Goal: Information Seeking & Learning: Learn about a topic

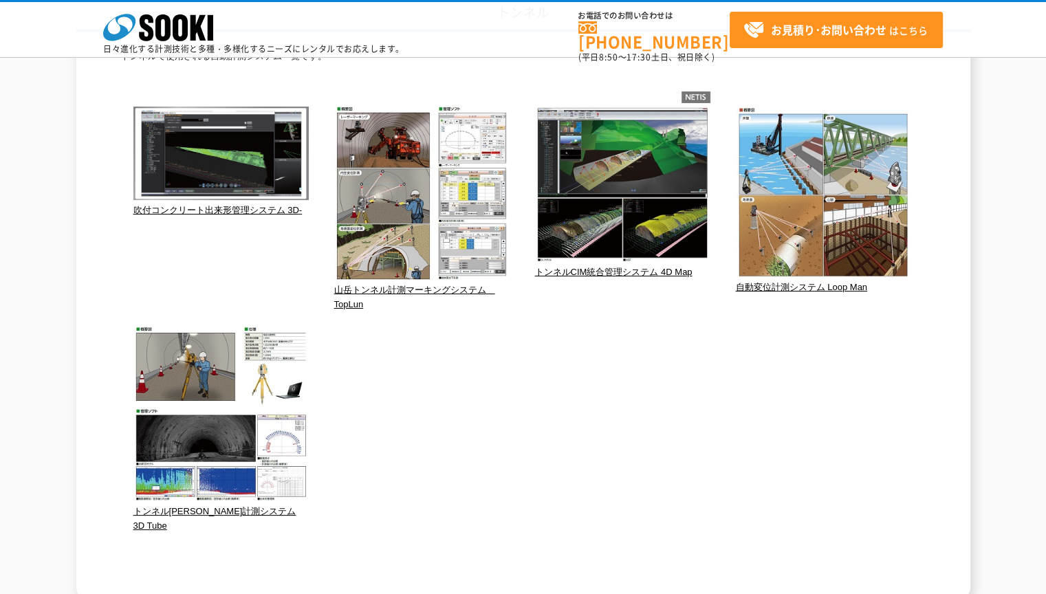
scroll to position [204, 0]
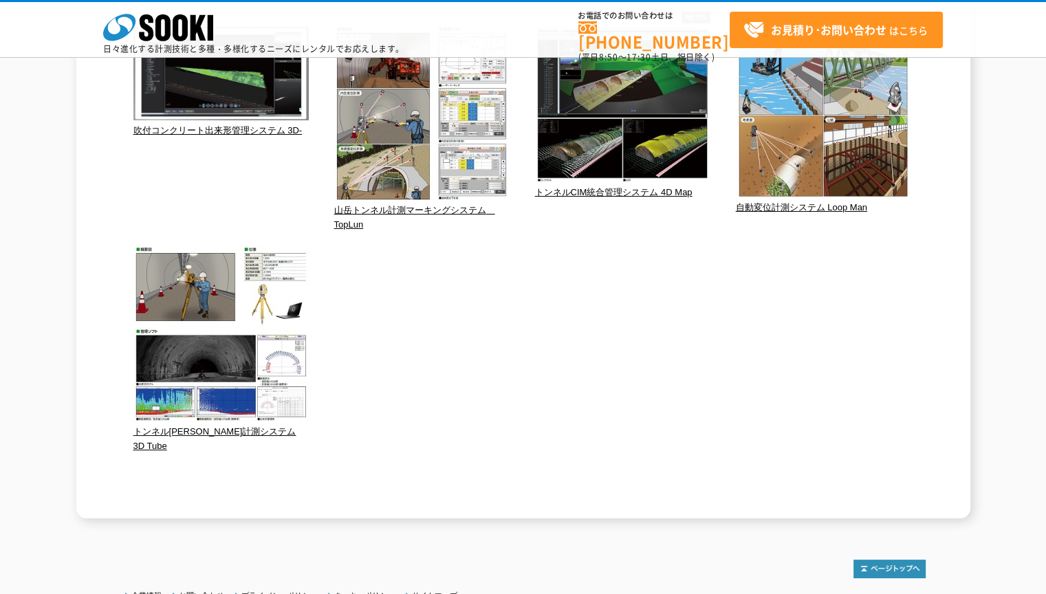
click at [630, 51] on span "17:30" at bounding box center [639, 57] width 25 height 12
click at [598, 0] on div "株式会社 ソーキ spMenu 日々進化する計測技術と多種・多様化するニーズにレンタルでお応えします。 お電話でのお問い合わせは 0120-856-990 (…" at bounding box center [523, 29] width 1046 height 58
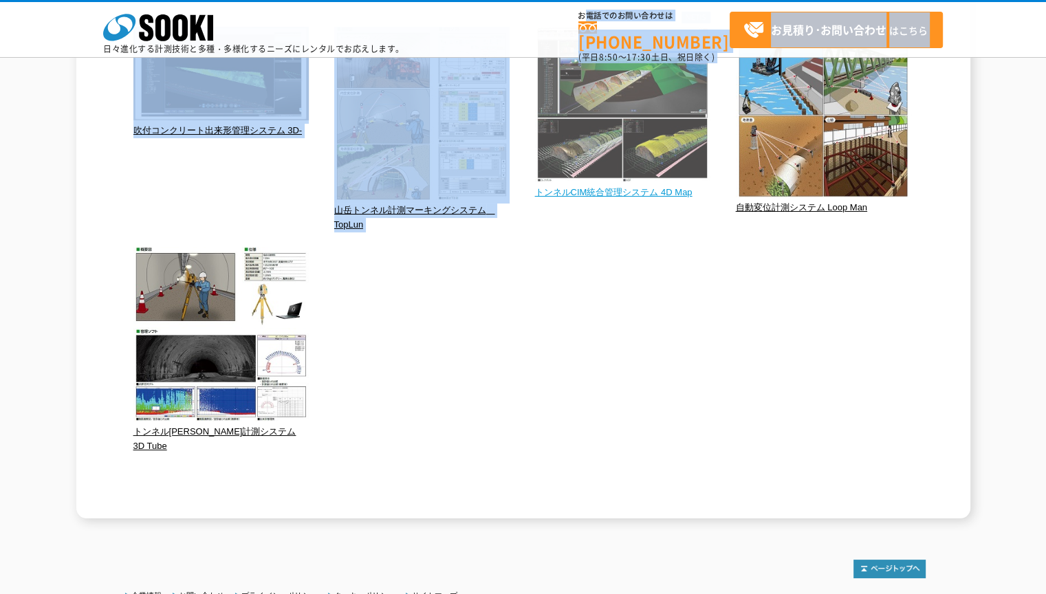
drag, startPoint x: 587, startPoint y: 1, endPoint x: 559, endPoint y: 140, distance: 142.5
click at [559, 140] on body "株式会社 ソーキ spMenu 日々進化する計測技術と多種・多様化するニーズにレンタルでお応えします。 お電話でのお問い合わせは [PHONE_NUMBER]…" at bounding box center [523, 256] width 1046 height 916
drag, startPoint x: 559, startPoint y: 140, endPoint x: 548, endPoint y: 116, distance: 27.1
click at [548, 116] on img at bounding box center [622, 106] width 175 height 159
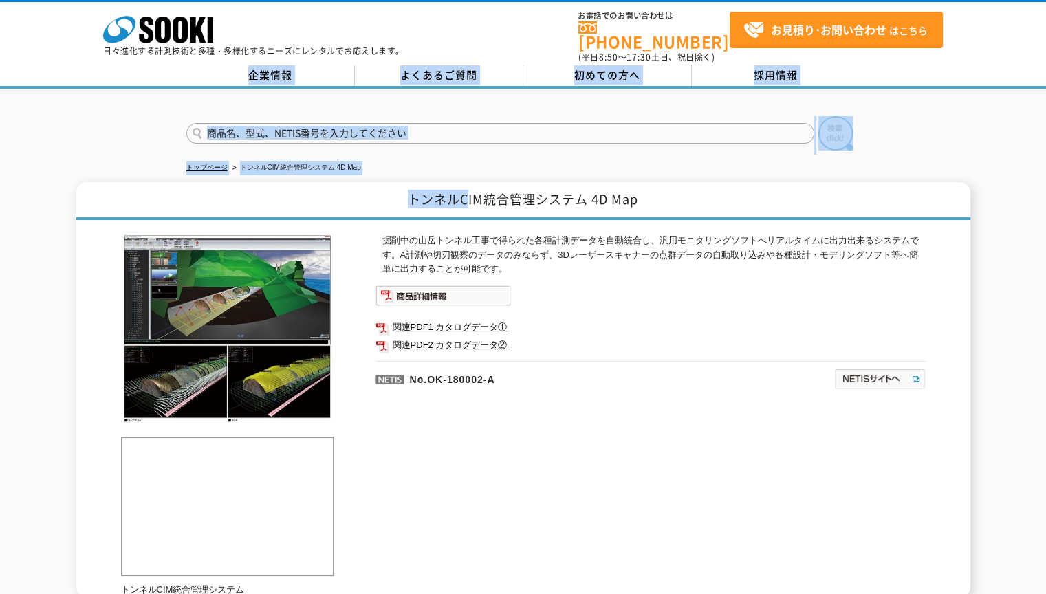
click at [466, 204] on body "株式会社 ソーキ spMenu 日々進化する計測技術と多種・多様化するニーズにレンタルでお応えします。 お電話でのお問い合わせは [PHONE_NUMBER]…" at bounding box center [523, 396] width 1046 height 793
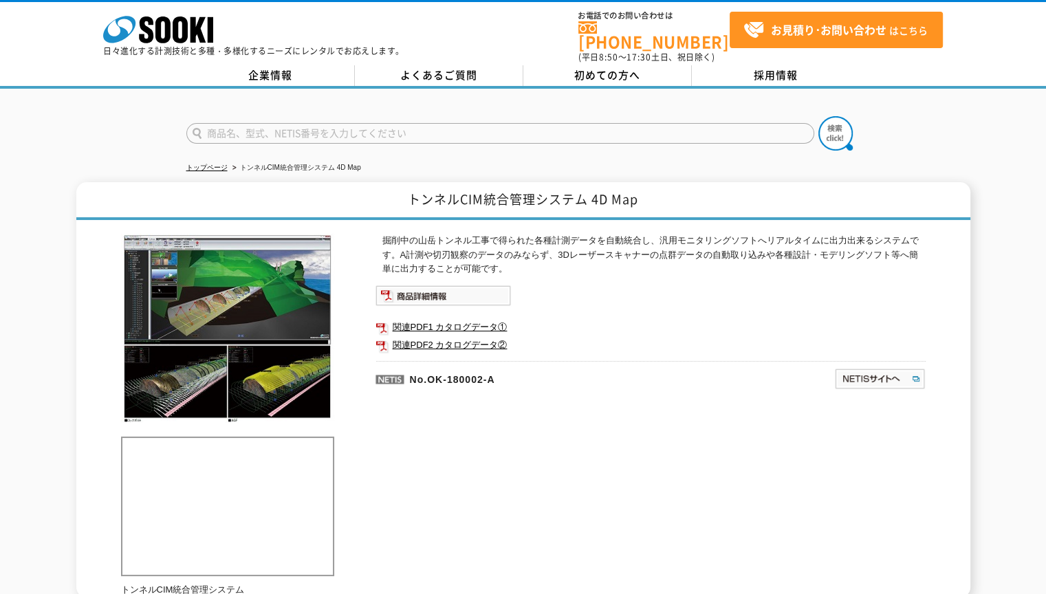
drag, startPoint x: 0, startPoint y: 0, endPoint x: 623, endPoint y: 261, distance: 675.8
click at [623, 259] on p "掘削中の山岳トンネル工事で得られた各種計測データを自動統合し、汎用モニタリングソフトへリアルタイムに出力出来るシステムです。A計測や切刃観察のデータのみならず…" at bounding box center [653, 255] width 543 height 43
click at [630, 388] on div "掘削中の山岳トンネル工事で得られた各種計測データを自動統合し、汎用モニタリングソフトへリアルタイムに出力出来るシステムです。A計測や切刃観察のデータのみならず…" at bounding box center [651, 382] width 550 height 296
drag, startPoint x: 953, startPoint y: 0, endPoint x: 960, endPoint y: 43, distance: 43.2
click at [960, 43] on div "株式会社 ソーキ spMenu 日々進化する計測技術と多種・多様化するニーズにレンタルでお応えします。 お電話でのお問い合わせは [PHONE_NUMBER]…" at bounding box center [523, 32] width 1046 height 64
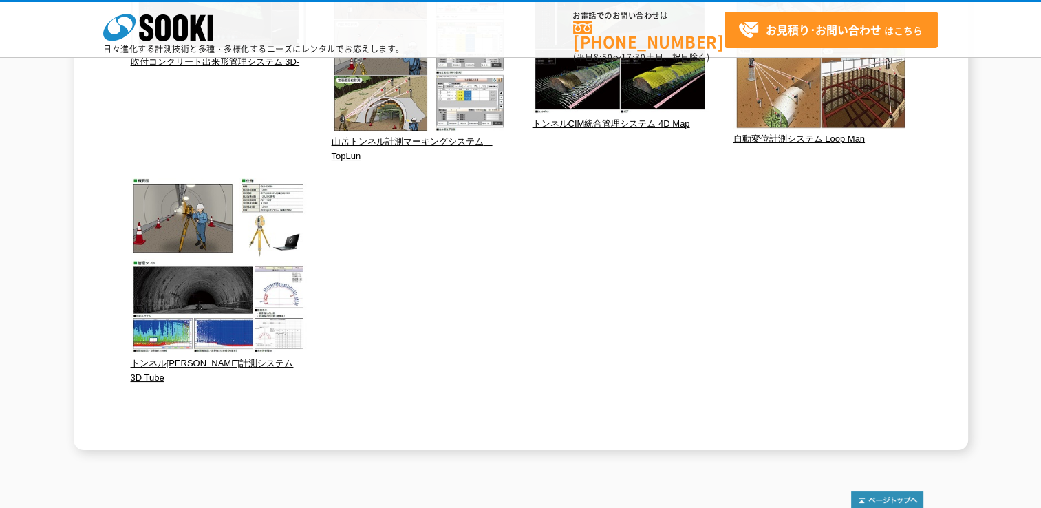
scroll to position [341, 0]
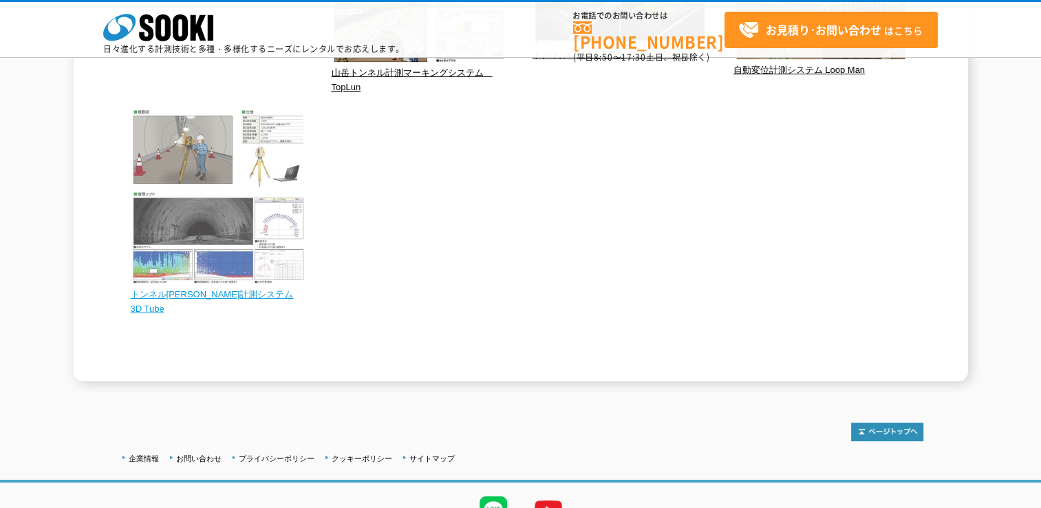
click at [252, 222] on img at bounding box center [218, 198] width 175 height 178
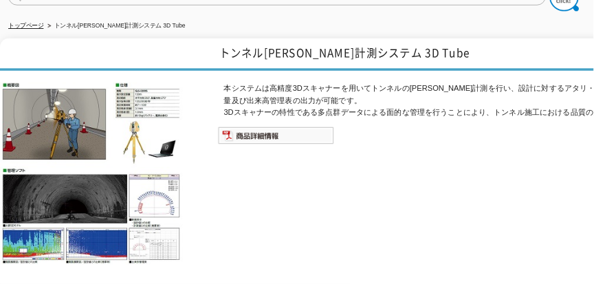
scroll to position [138, 0]
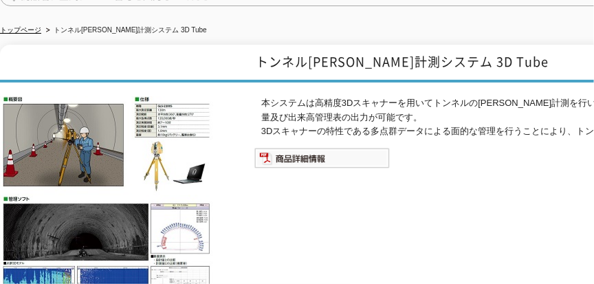
drag, startPoint x: 997, startPoint y: 0, endPoint x: 283, endPoint y: 206, distance: 743.1
click at [283, 206] on div "本システムは高精度3Dスキャナーを用いてトンネルの[PERSON_NAME]計測を行い、設計に対するアタリ・余掘り、覆工コンクリート量及び出来高管理表の出力が…" at bounding box center [530, 244] width 550 height 296
